Goal: Information Seeking & Learning: Learn about a topic

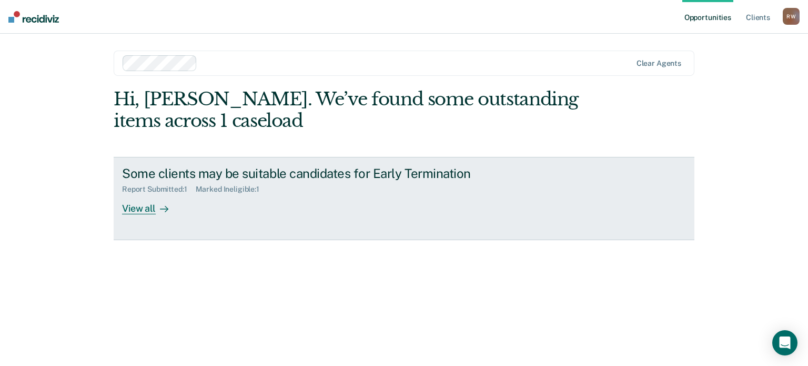
click at [375, 195] on div "Some clients may be suitable candidates for Early Termination Report Submitted …" at bounding box center [319, 190] width 395 height 48
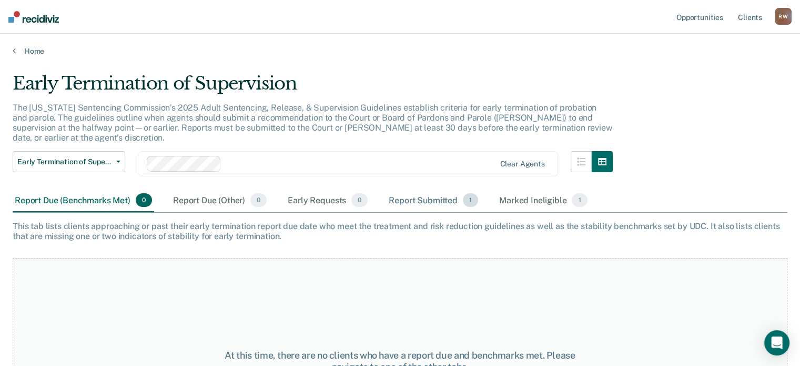
click at [413, 193] on div "Report Submitted 1" at bounding box center [434, 200] width 94 height 23
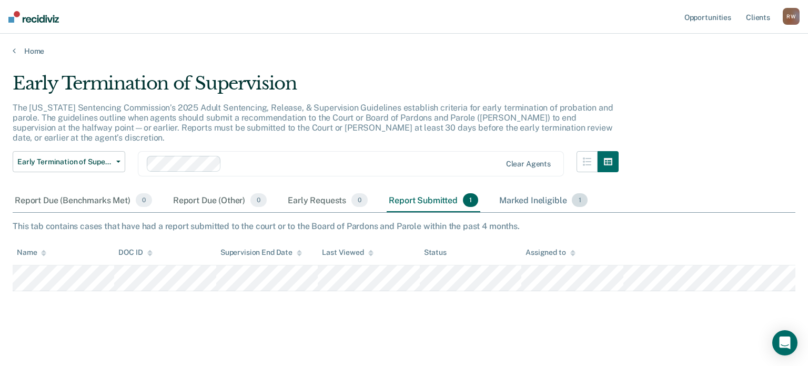
click at [516, 192] on div "Marked Ineligible 1" at bounding box center [543, 200] width 93 height 23
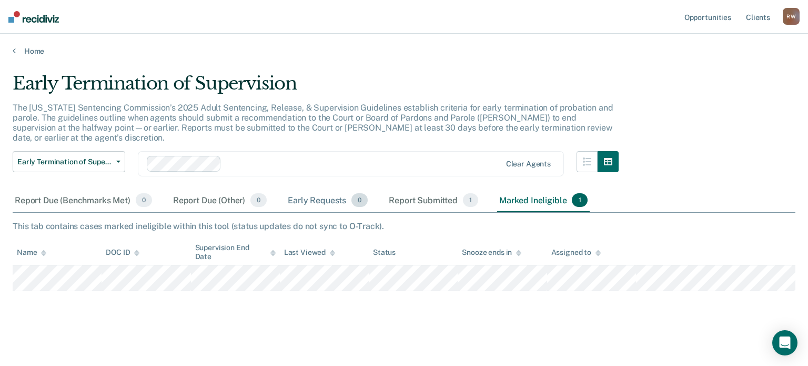
click at [319, 191] on div "Early Requests 0" at bounding box center [328, 200] width 84 height 23
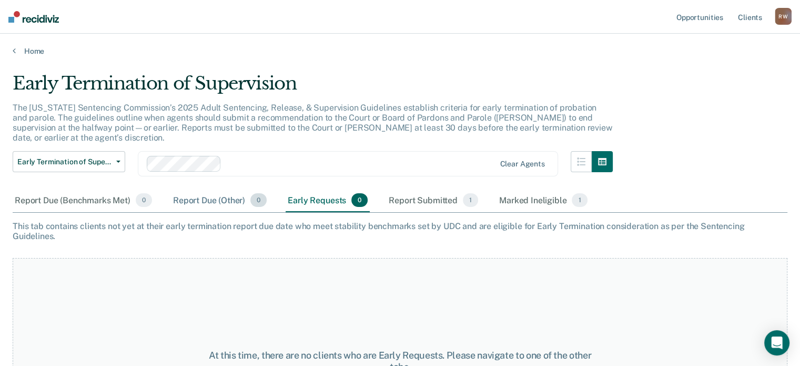
click at [212, 189] on div "Report Due (Other) 0" at bounding box center [220, 200] width 98 height 23
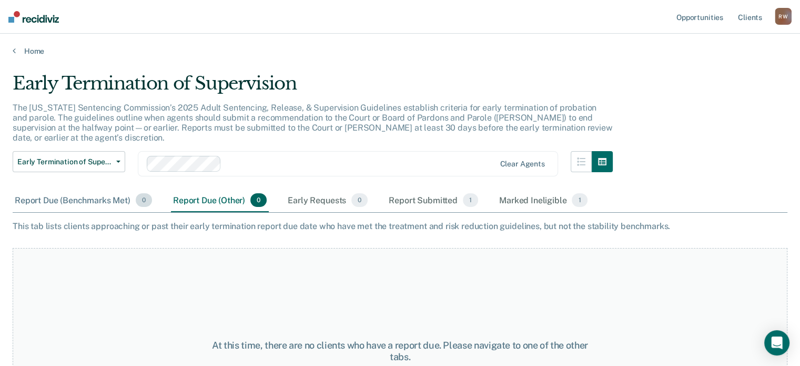
click at [107, 193] on div "Report Due (Benchmarks Met) 0" at bounding box center [84, 200] width 142 height 23
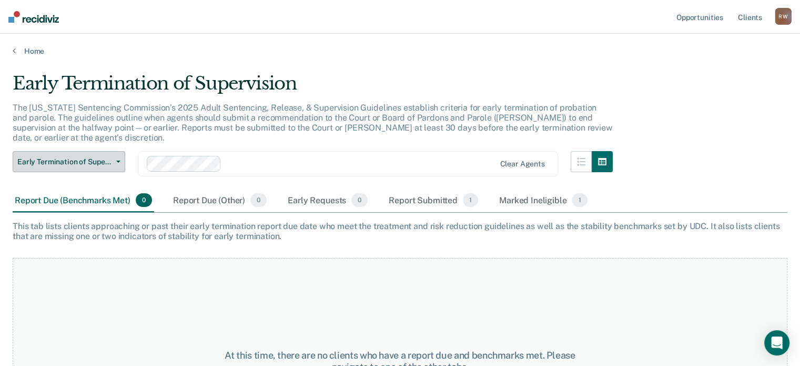
click at [118, 151] on button "Early Termination of Supervision" at bounding box center [69, 161] width 113 height 21
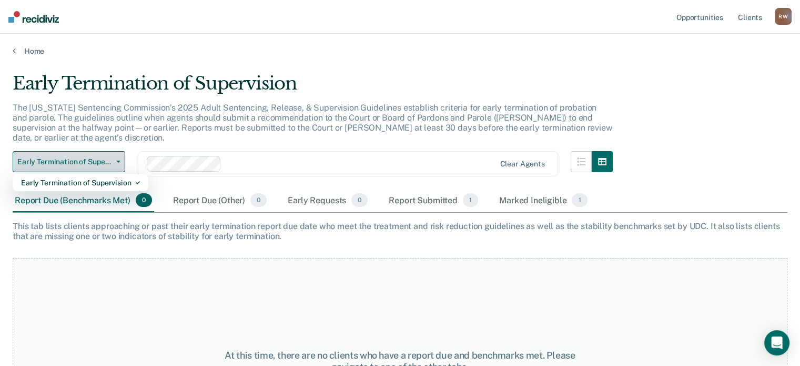
click at [118, 151] on button "Early Termination of Supervision" at bounding box center [69, 161] width 113 height 21
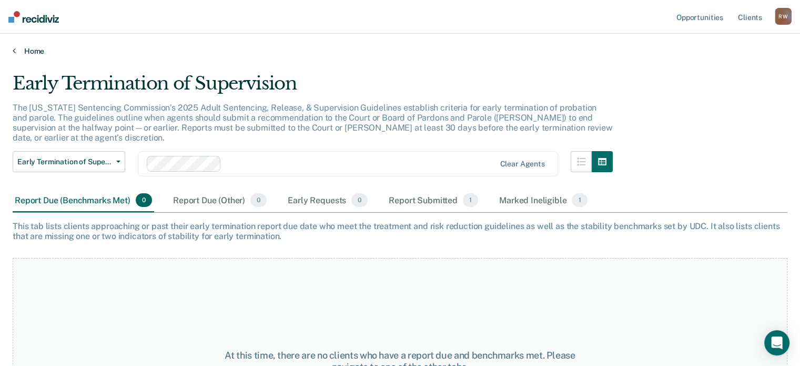
click at [390, 53] on link "Home" at bounding box center [400, 50] width 775 height 9
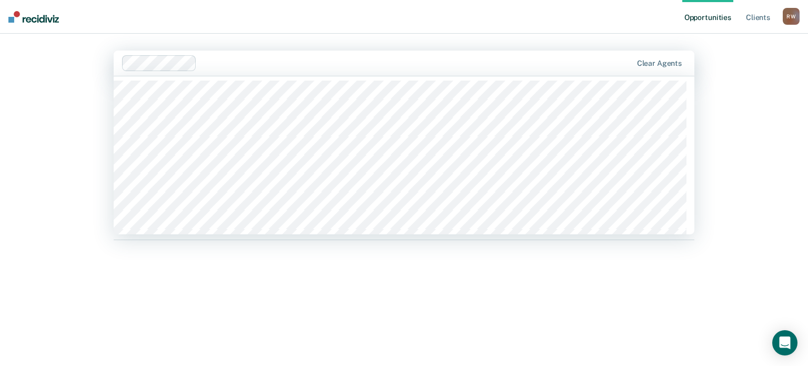
click at [390, 54] on div "Clear agents" at bounding box center [404, 63] width 581 height 25
click at [749, 145] on div "Opportunities Client s [PERSON_NAME] [PERSON_NAME] Profile How it works Log Out…" at bounding box center [404, 183] width 808 height 366
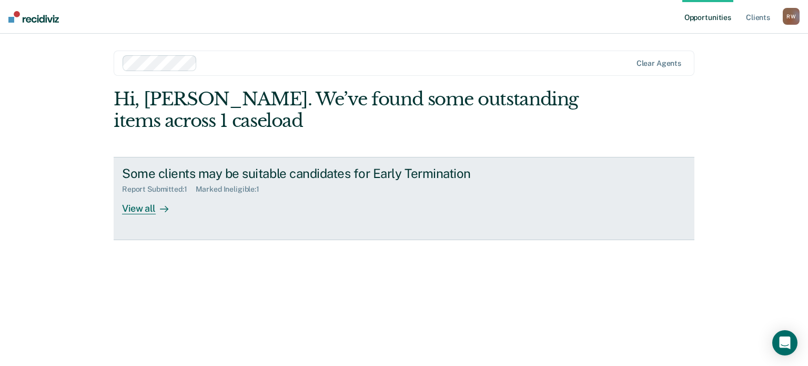
click at [360, 196] on div "Some clients may be suitable candidates for Early Termination Report Submitted …" at bounding box center [319, 190] width 395 height 48
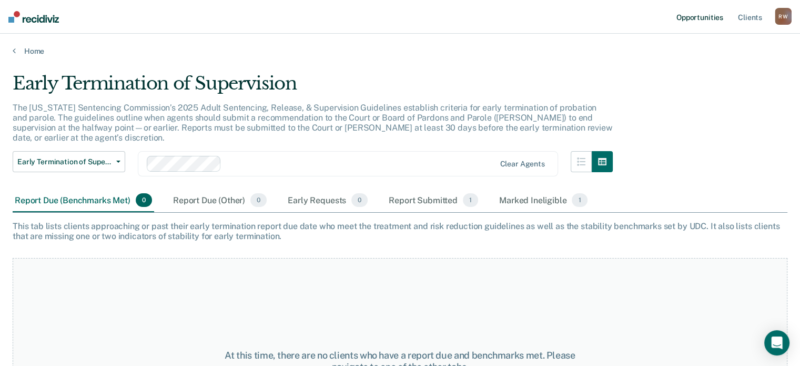
click at [691, 20] on link "Opportunities" at bounding box center [700, 17] width 51 height 34
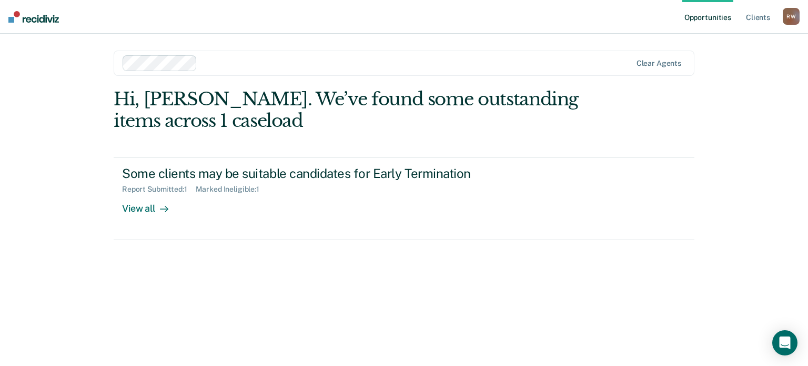
click at [691, 20] on link "Opportunities" at bounding box center [707, 17] width 51 height 34
click at [758, 17] on link "Client s" at bounding box center [758, 17] width 28 height 34
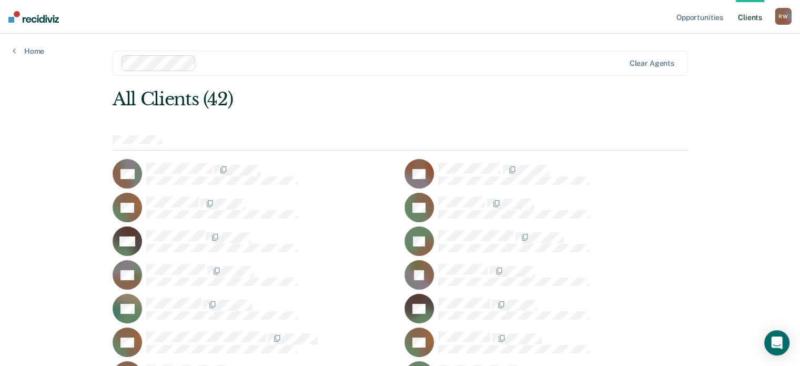
click at [684, 16] on link "Opportunities" at bounding box center [700, 17] width 51 height 34
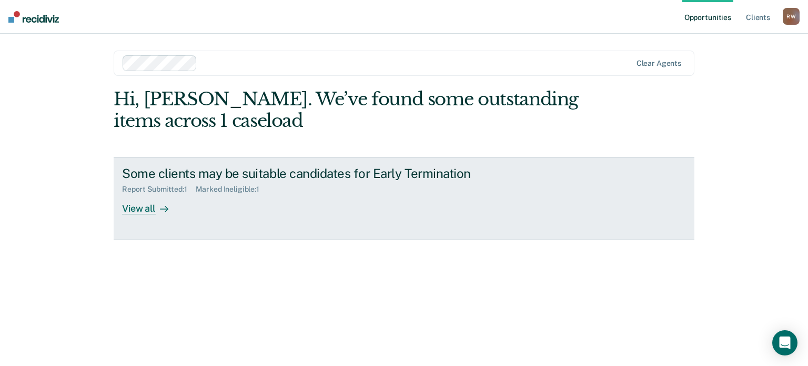
click at [355, 204] on div "Some clients may be suitable candidates for Early Termination Report Submitted …" at bounding box center [319, 190] width 395 height 48
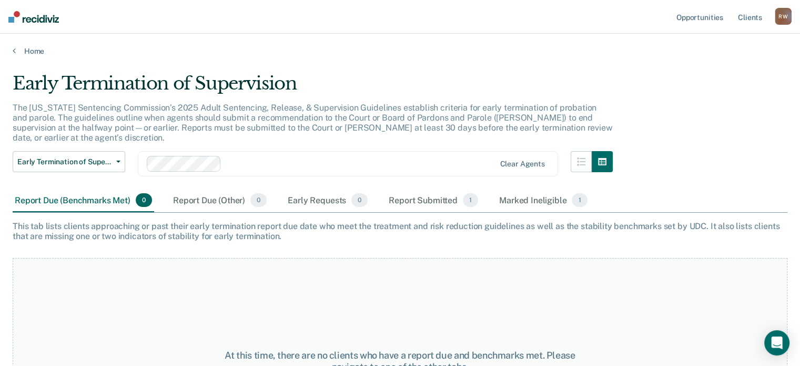
drag, startPoint x: 437, startPoint y: 14, endPoint x: 402, endPoint y: 19, distance: 35.6
click at [402, 19] on nav "Opportunities Client s [PERSON_NAME] [PERSON_NAME] Profile How it works Log Out" at bounding box center [400, 17] width 800 height 34
click at [698, 16] on link "Opportunities" at bounding box center [700, 17] width 51 height 34
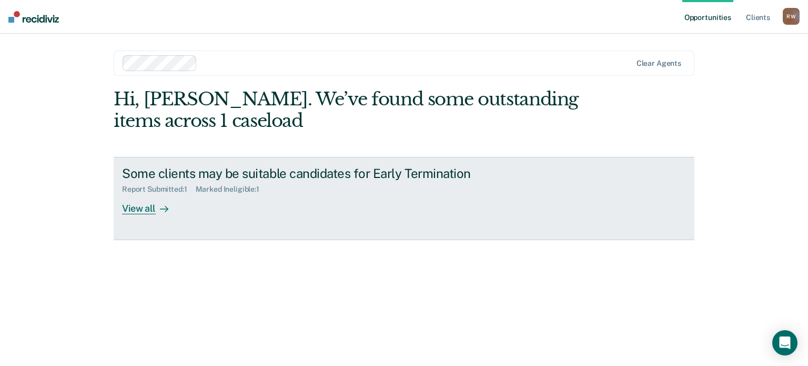
click at [390, 178] on div "Some clients may be suitable candidates for Early Termination" at bounding box center [306, 173] width 369 height 15
